Goal: Transaction & Acquisition: Purchase product/service

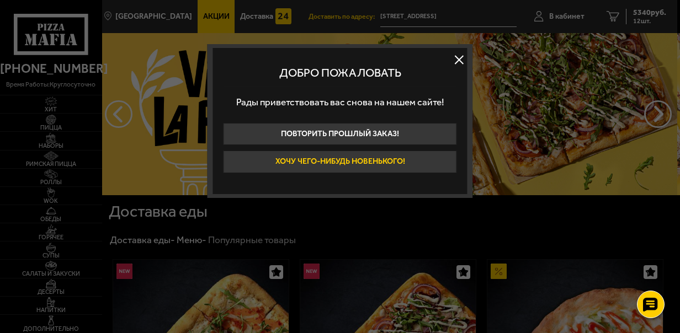
click at [401, 160] on button "Хочу чего-нибудь новенького!" at bounding box center [339, 162] width 233 height 23
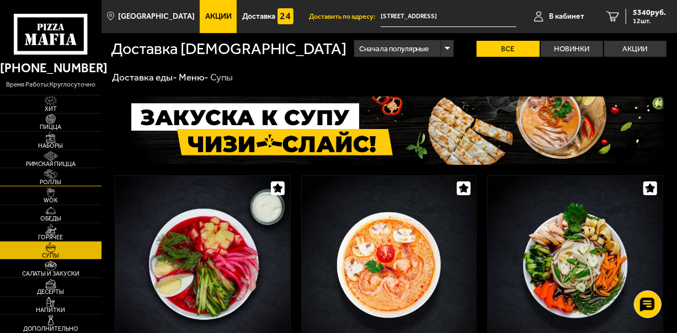
click at [45, 177] on img at bounding box center [50, 174] width 27 height 10
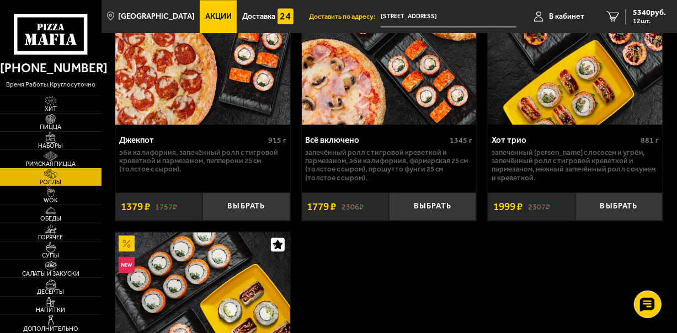
scroll to position [567, 0]
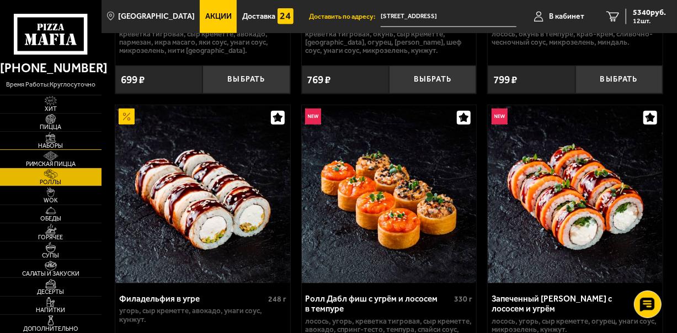
click at [42, 143] on span "Наборы" at bounding box center [50, 146] width 101 height 6
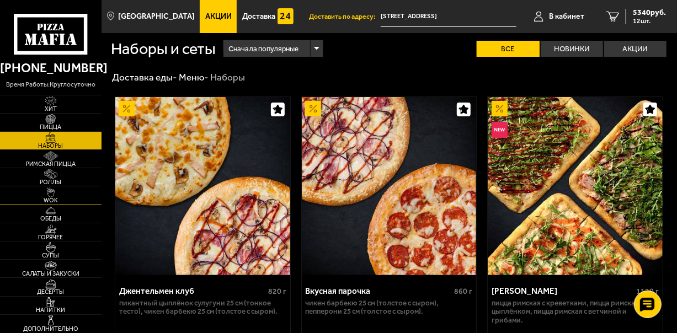
click at [56, 192] on img at bounding box center [50, 193] width 27 height 10
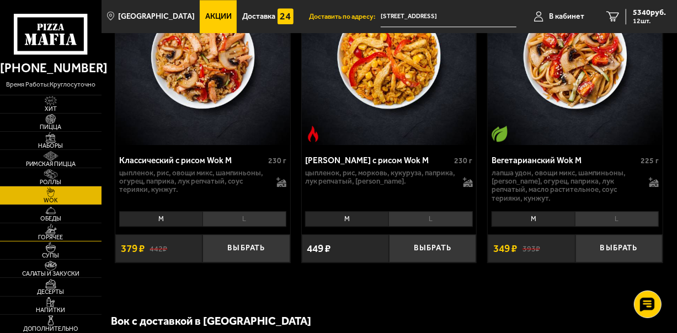
scroll to position [1643, 0]
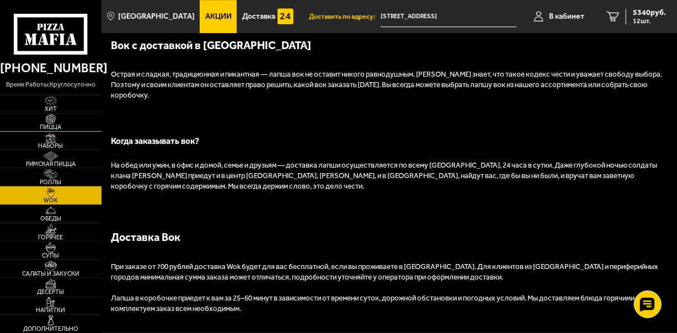
click at [52, 131] on link "Пицца" at bounding box center [50, 123] width 101 height 18
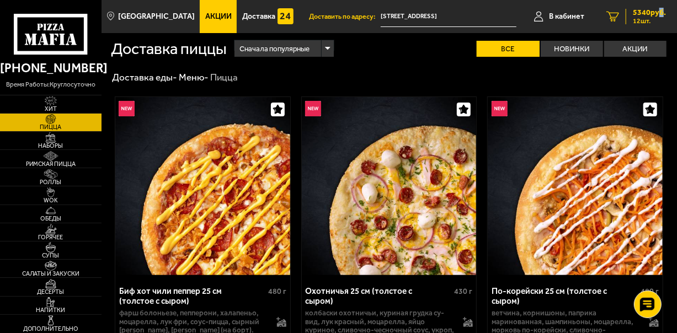
click at [657, 13] on span "5340 руб." at bounding box center [649, 13] width 33 height 8
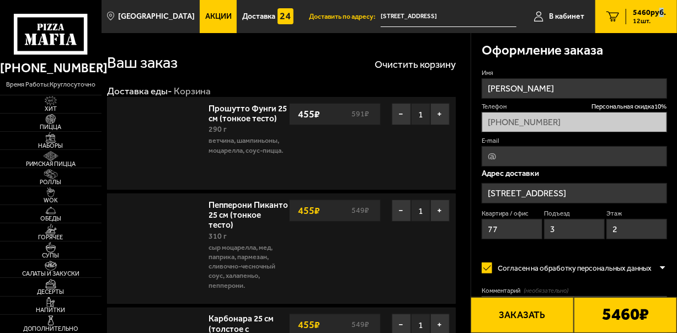
type input "[STREET_ADDRESS]"
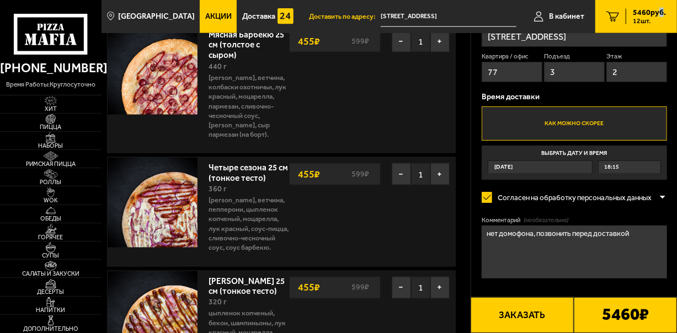
scroll to position [1103, 0]
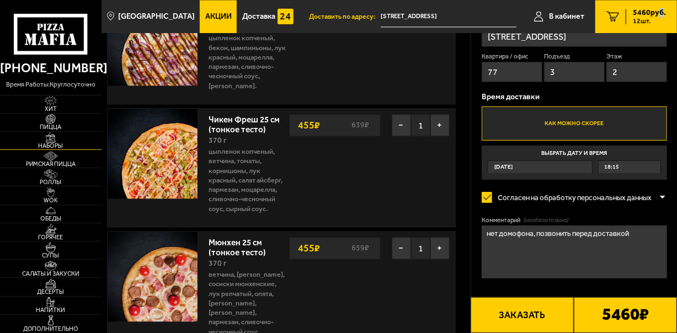
click at [51, 143] on span "Наборы" at bounding box center [50, 146] width 101 height 6
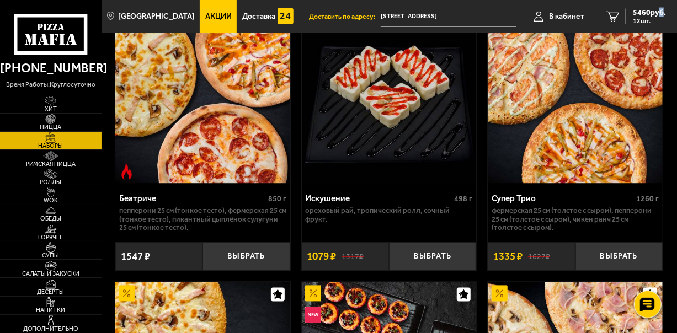
scroll to position [927, 0]
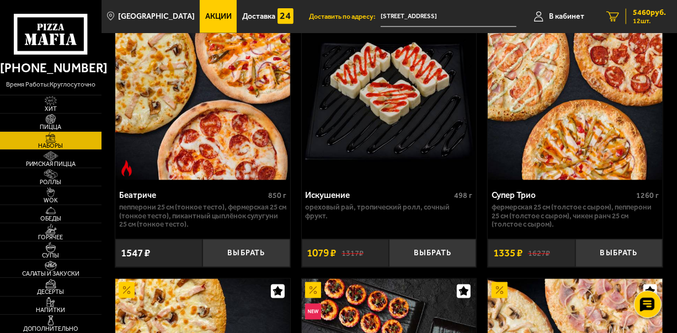
click at [639, 19] on span "12 шт." at bounding box center [649, 21] width 33 height 7
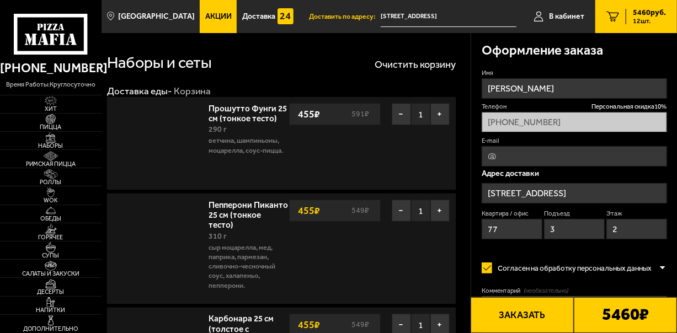
type input "[STREET_ADDRESS]"
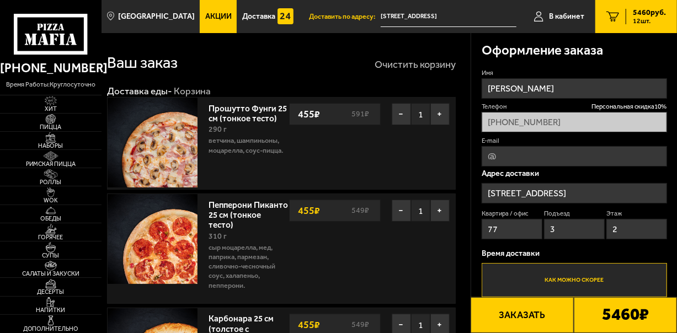
click at [403, 63] on button "Очистить корзину" at bounding box center [415, 65] width 81 height 10
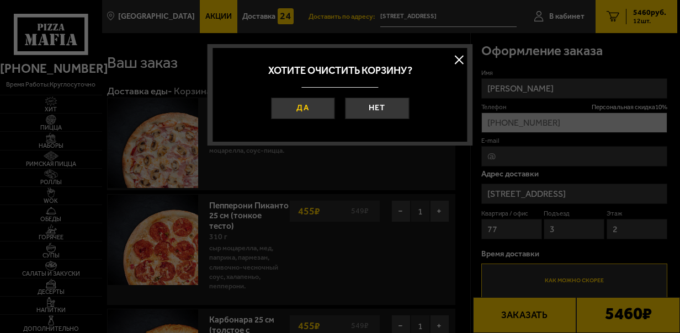
click at [321, 106] on button "Да" at bounding box center [303, 109] width 64 height 22
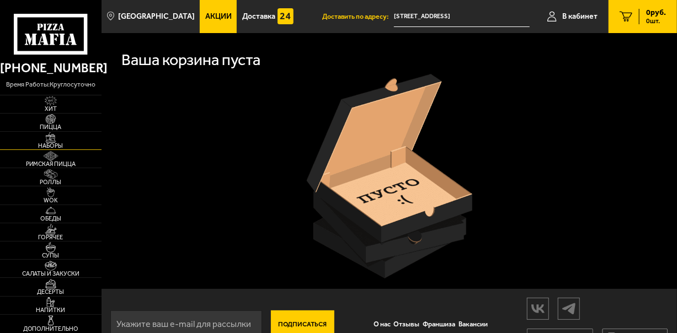
click at [57, 143] on span "Наборы" at bounding box center [50, 146] width 101 height 6
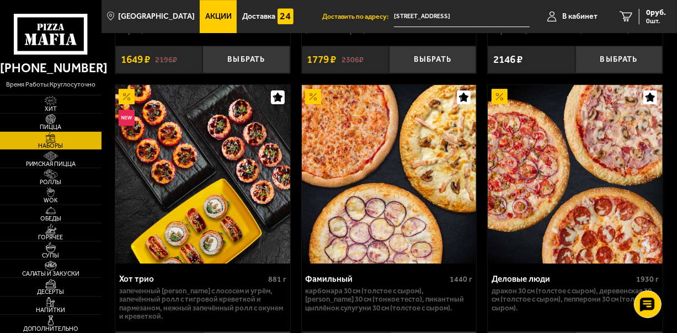
scroll to position [1712, 0]
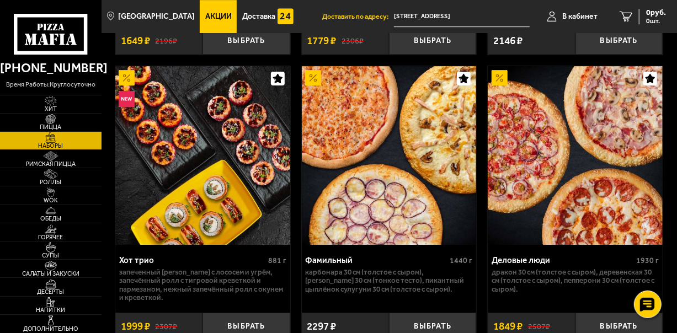
drag, startPoint x: 675, startPoint y: 186, endPoint x: 674, endPoint y: 204, distance: 17.1
drag, startPoint x: 676, startPoint y: 193, endPoint x: 673, endPoint y: 213, distance: 20.6
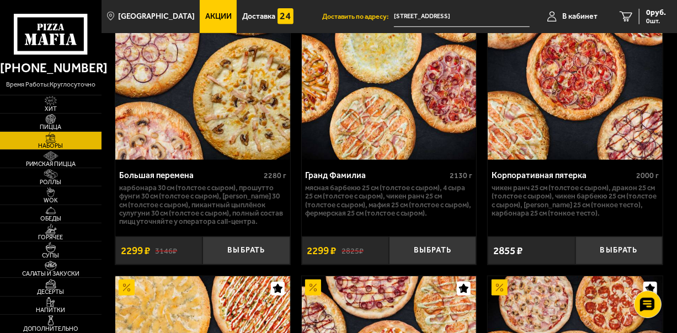
scroll to position [2422, 0]
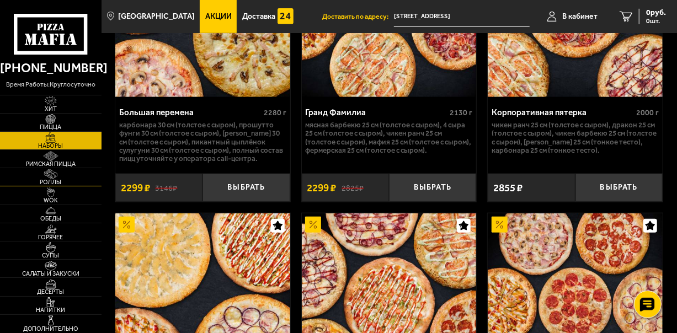
click at [51, 174] on img at bounding box center [50, 174] width 27 height 10
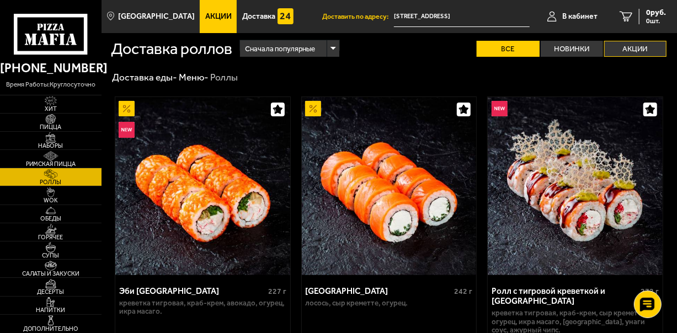
click at [638, 54] on label "Акции" at bounding box center [635, 49] width 62 height 16
click at [0, 0] on input "Акции" at bounding box center [0, 0] width 0 height 0
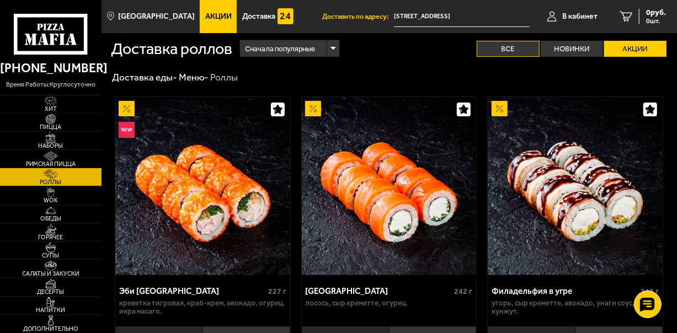
click at [514, 50] on label "Все" at bounding box center [508, 49] width 62 height 16
click at [0, 0] on input "Все" at bounding box center [0, 0] width 0 height 0
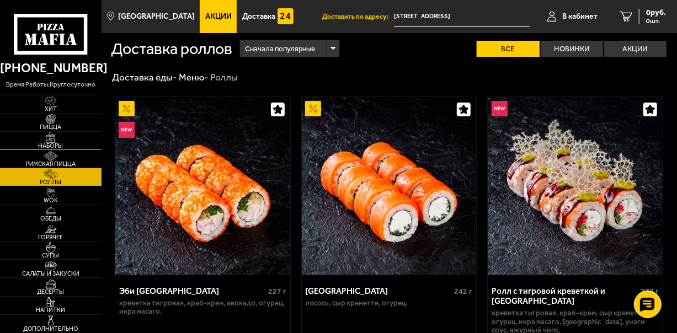
click at [57, 135] on img at bounding box center [50, 137] width 27 height 10
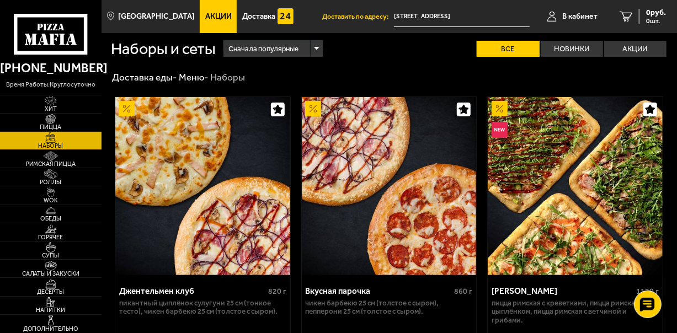
drag, startPoint x: 676, startPoint y: 20, endPoint x: 677, endPoint y: 52, distance: 32.0
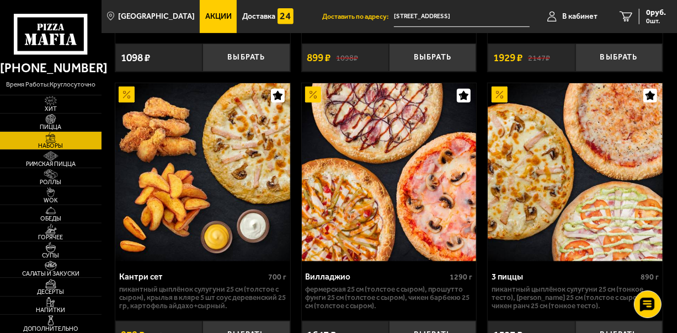
scroll to position [583, 0]
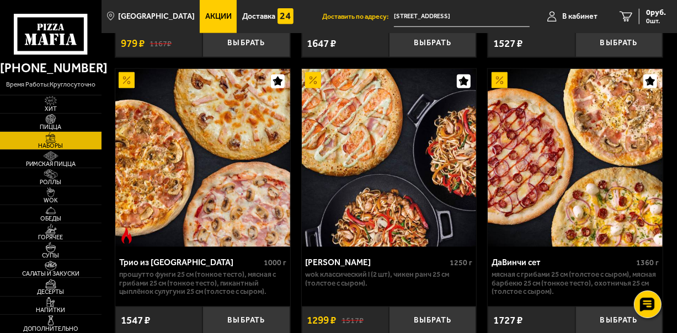
drag, startPoint x: 676, startPoint y: 74, endPoint x: 676, endPoint y: 104, distance: 30.3
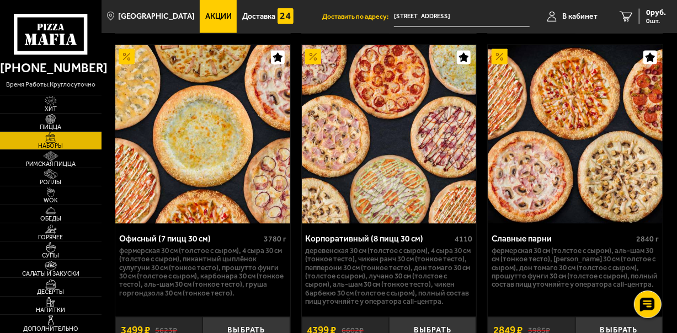
scroll to position [3003, 0]
